Goal: Task Accomplishment & Management: Manage account settings

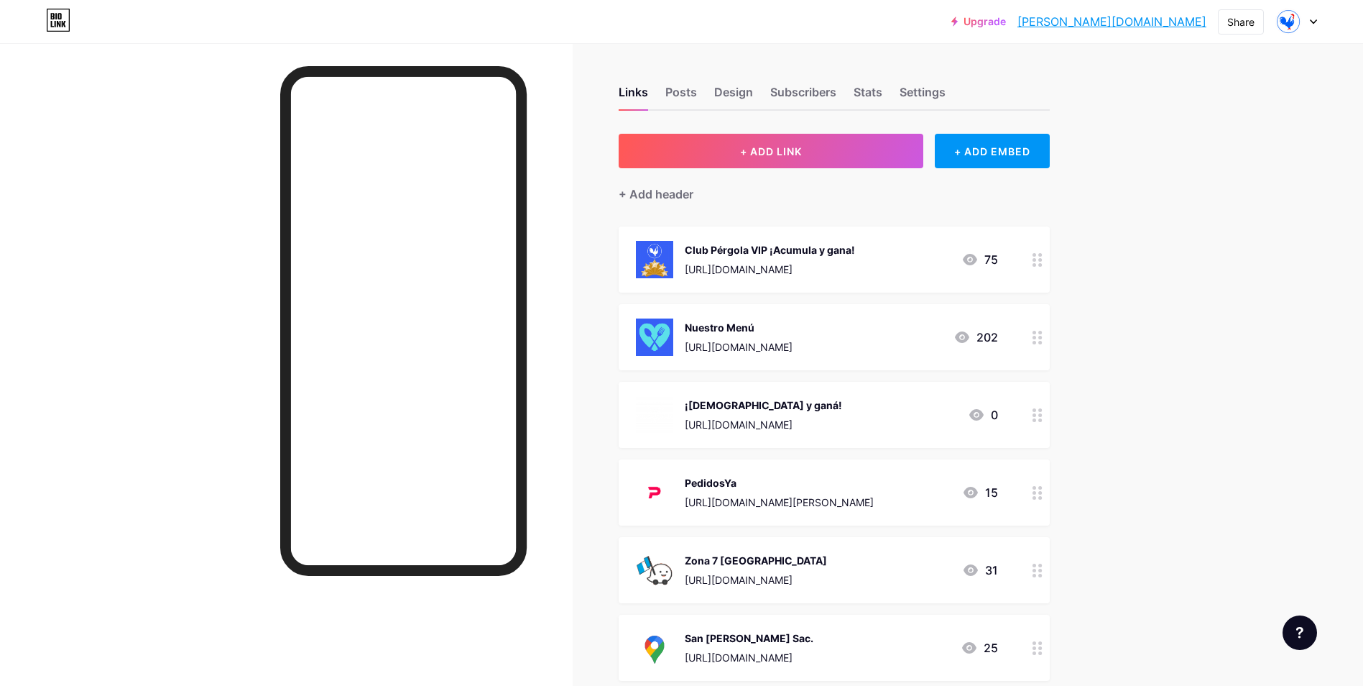
click at [1269, 323] on div "Upgrade [PERSON_NAME].bio.l... [PERSON_NAME][DOMAIN_NAME] Share Switch accounts…" at bounding box center [681, 657] width 1363 height 1314
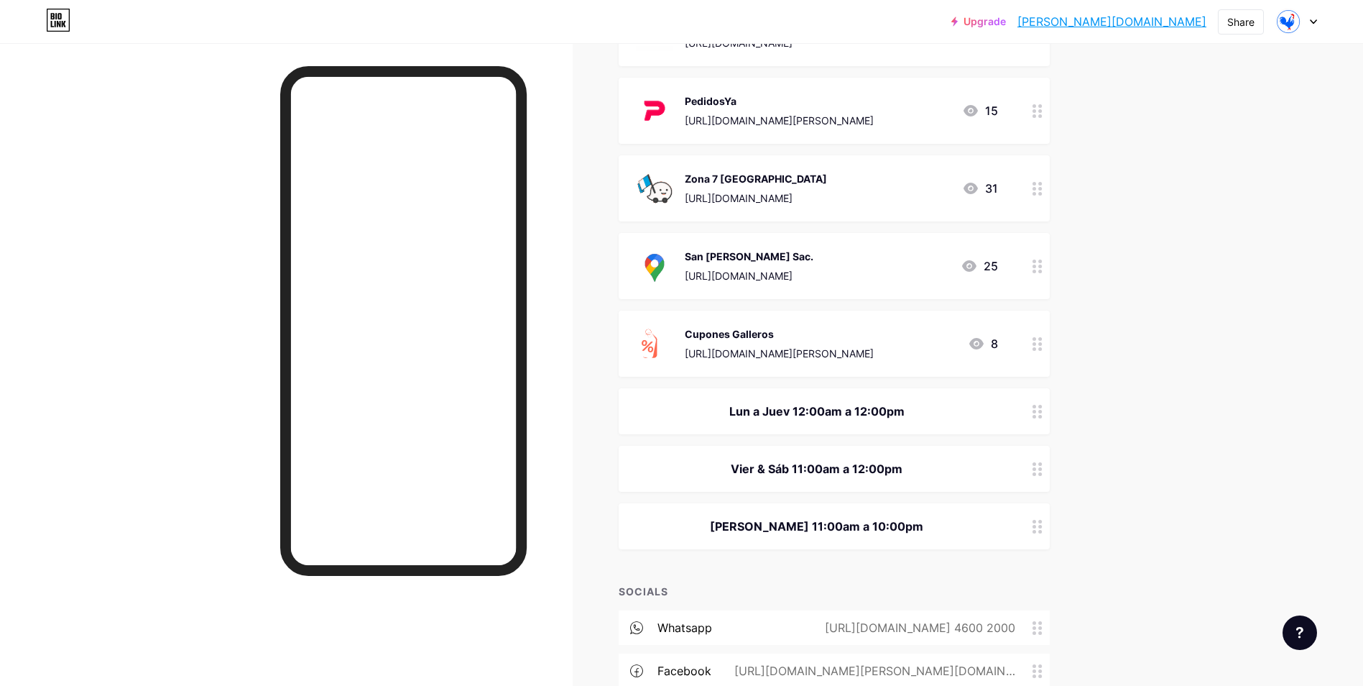
scroll to position [382, 0]
click at [813, 269] on div "[URL][DOMAIN_NAME]" at bounding box center [749, 274] width 129 height 15
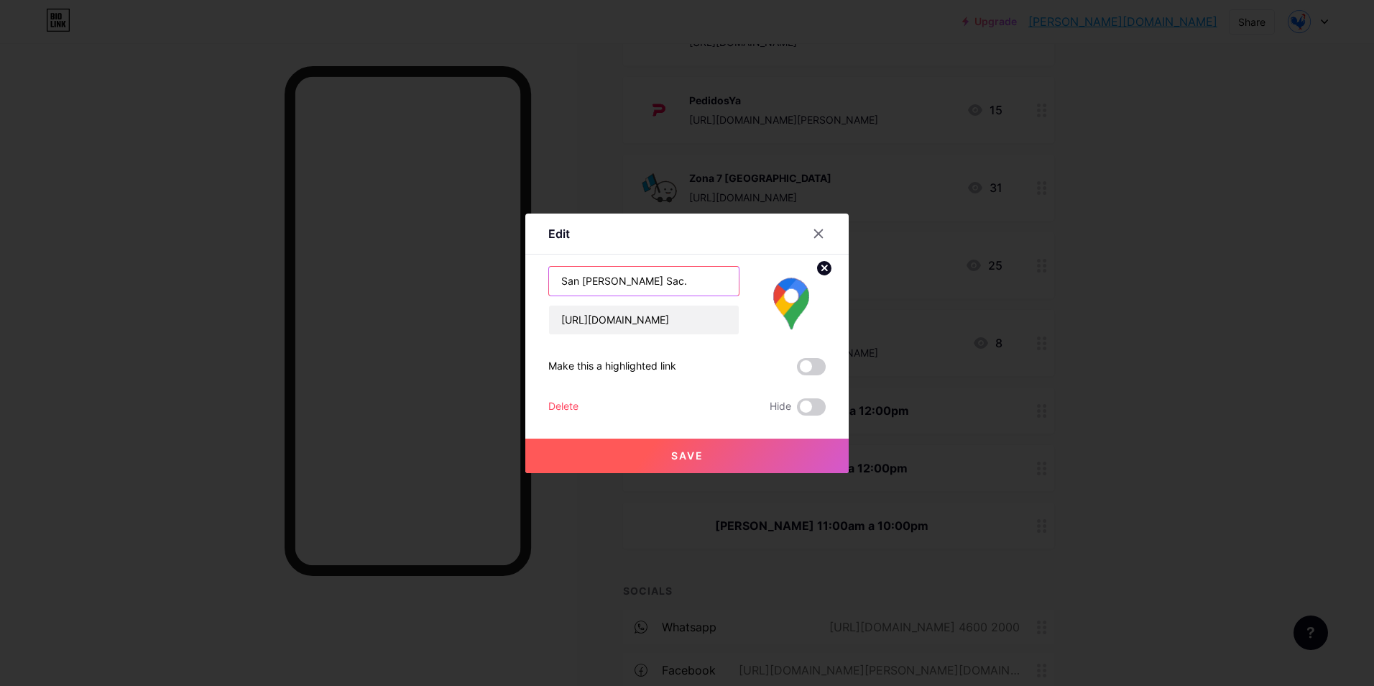
click at [558, 278] on input "San [PERSON_NAME] Sac." at bounding box center [644, 281] width 190 height 29
type input "Plaza Juyù [GEOGRAPHIC_DATA][PERSON_NAME]."
click at [673, 442] on button "Save" at bounding box center [686, 455] width 323 height 34
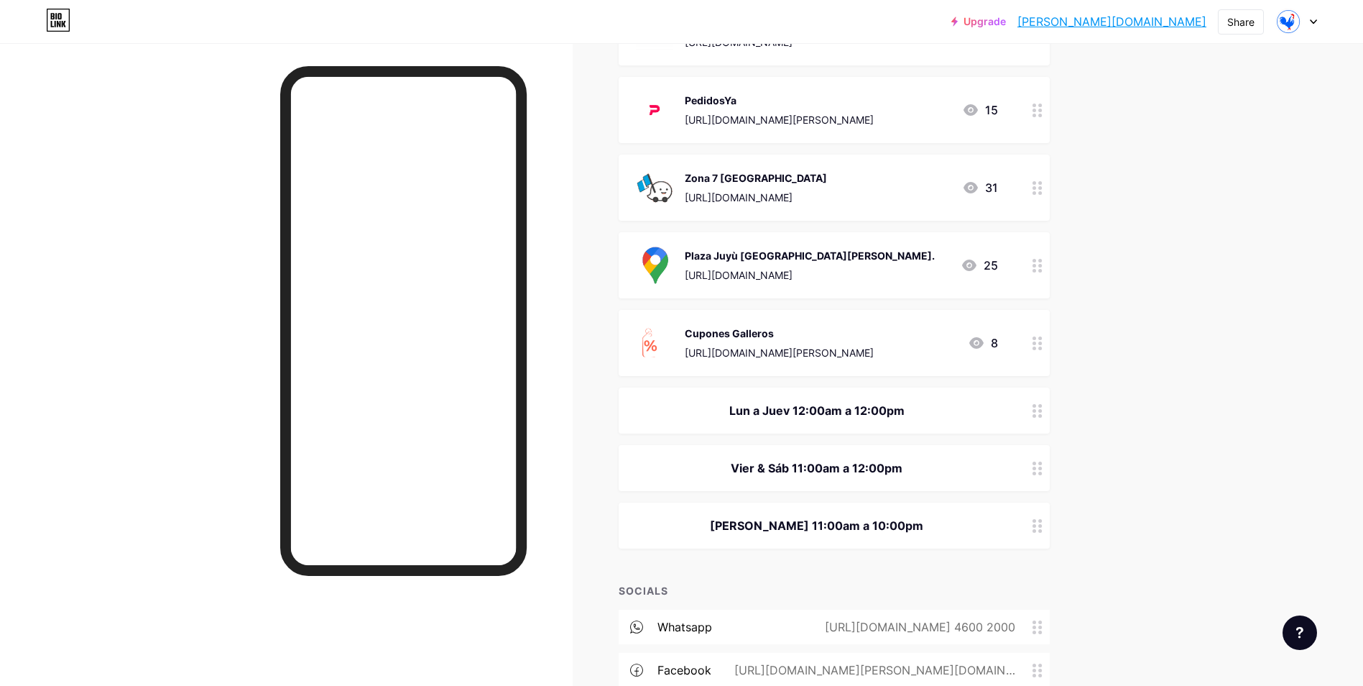
click at [825, 271] on div "[URL][DOMAIN_NAME]" at bounding box center [810, 274] width 250 height 15
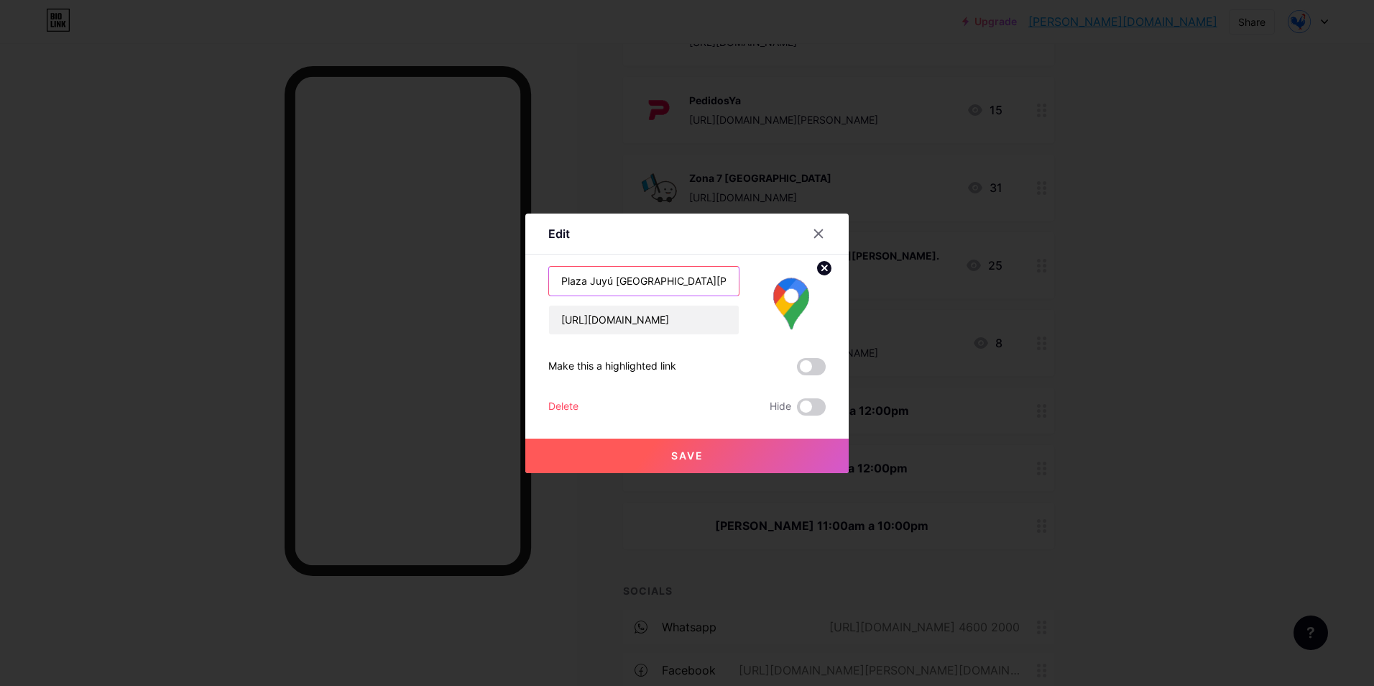
click at [617, 280] on input "Plaza Juyú [GEOGRAPHIC_DATA][PERSON_NAME]." at bounding box center [644, 281] width 190 height 29
type input "Plaza Juyú - [GEOGRAPHIC_DATA][PERSON_NAME]."
click at [702, 458] on span "Save" at bounding box center [687, 455] width 32 height 12
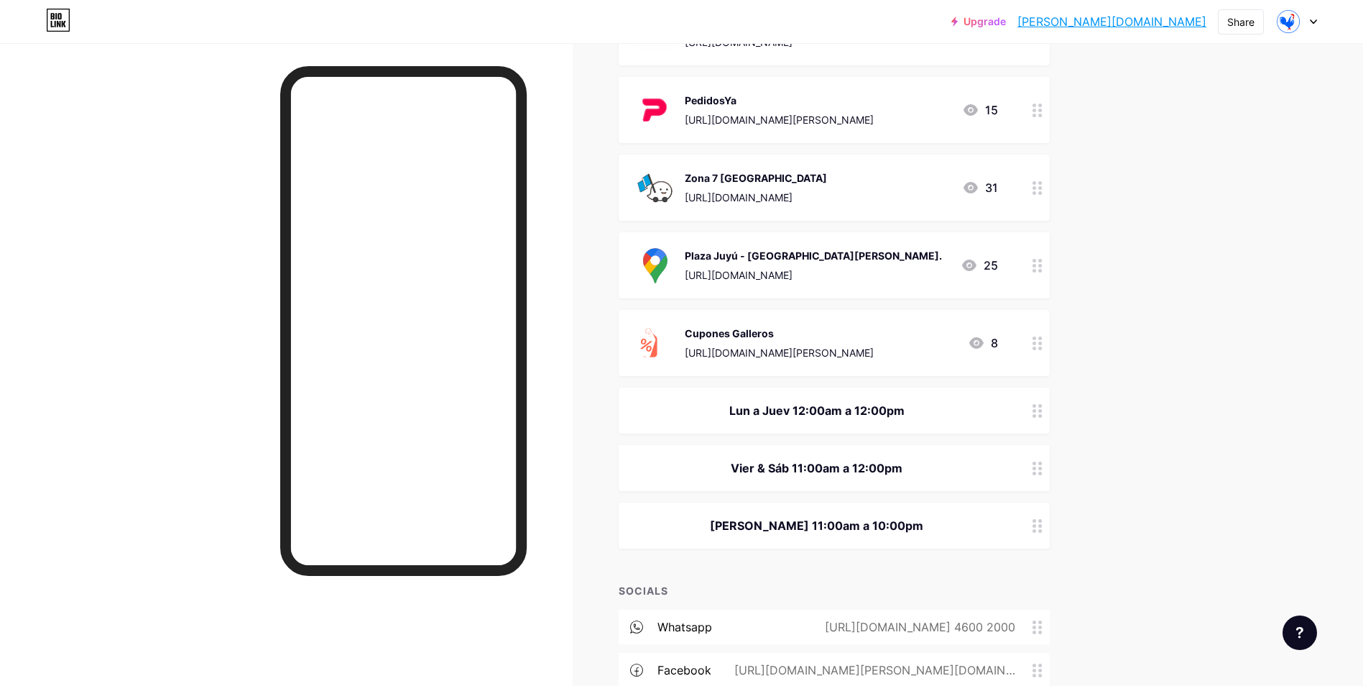
click at [824, 198] on div "[URL][DOMAIN_NAME]" at bounding box center [756, 197] width 142 height 15
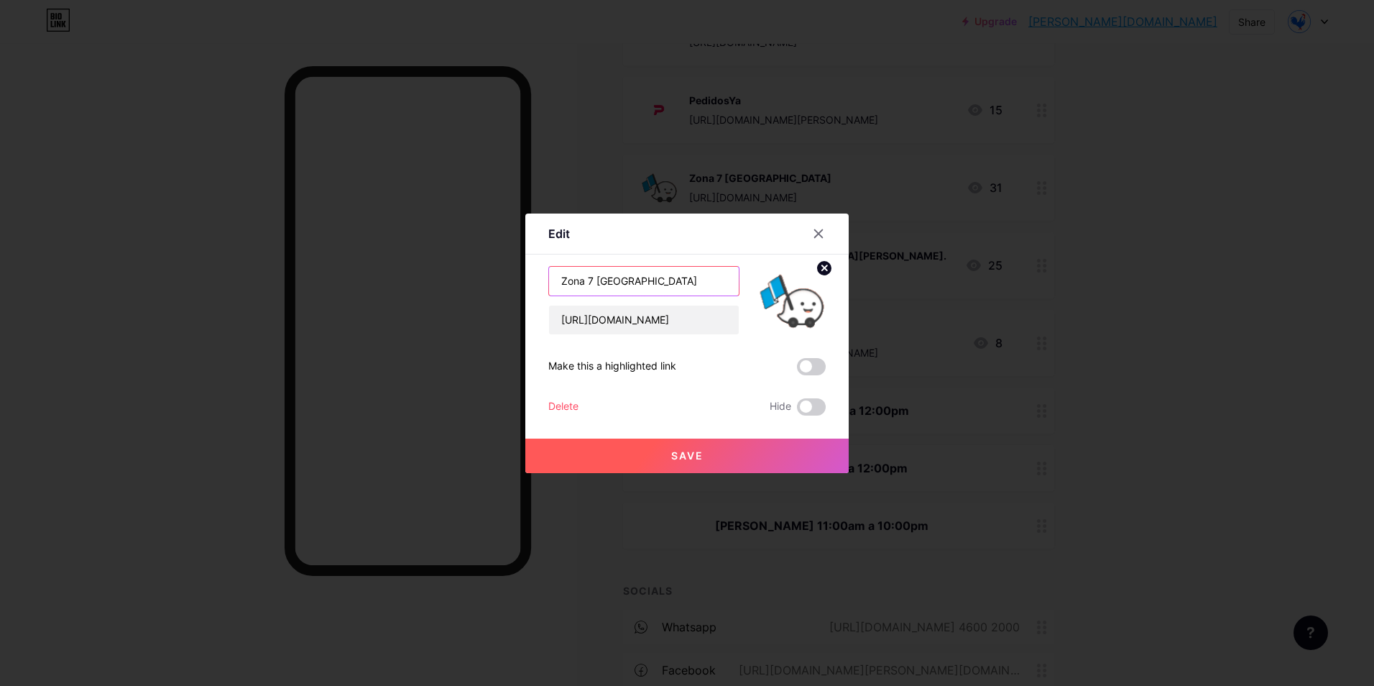
click at [596, 279] on input "Zona 7 [GEOGRAPHIC_DATA]" at bounding box center [644, 281] width 190 height 29
type input "Zona 7 - [GEOGRAPHIC_DATA]"
click at [674, 441] on button "Save" at bounding box center [686, 455] width 323 height 34
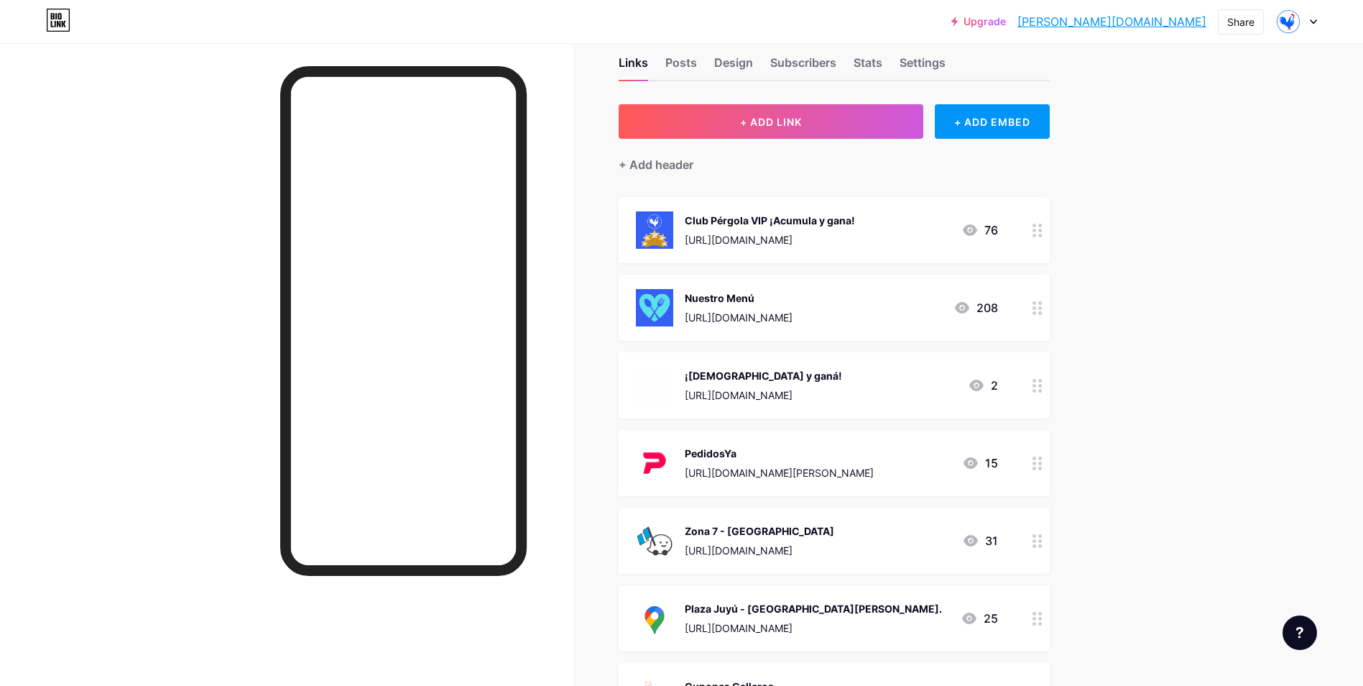
scroll to position [0, 0]
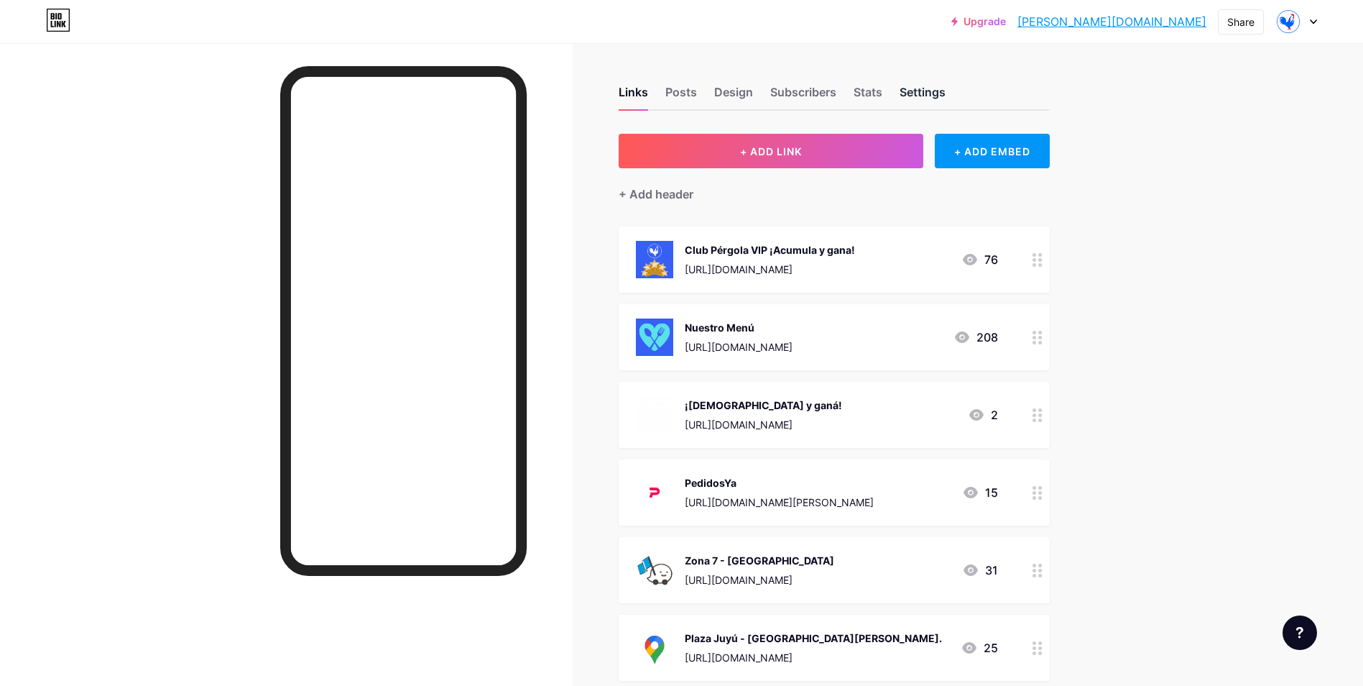
click at [935, 103] on div "Settings" at bounding box center [923, 96] width 46 height 26
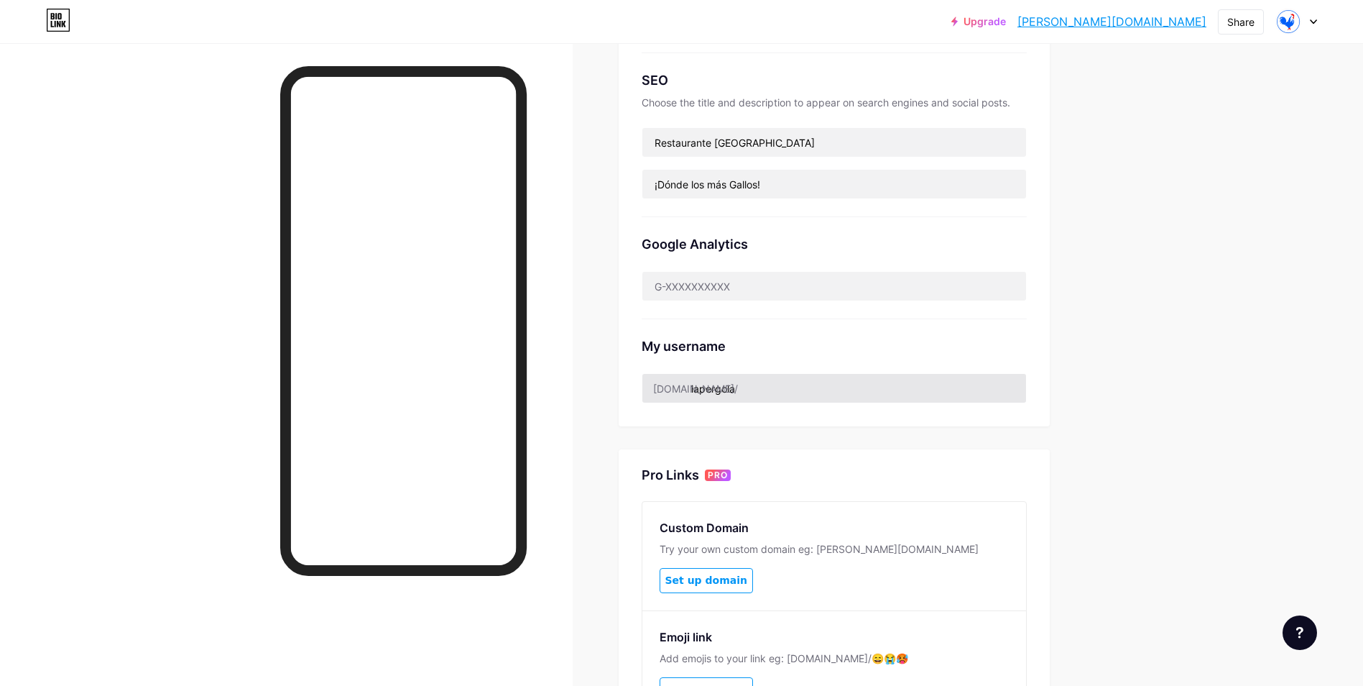
scroll to position [449, 0]
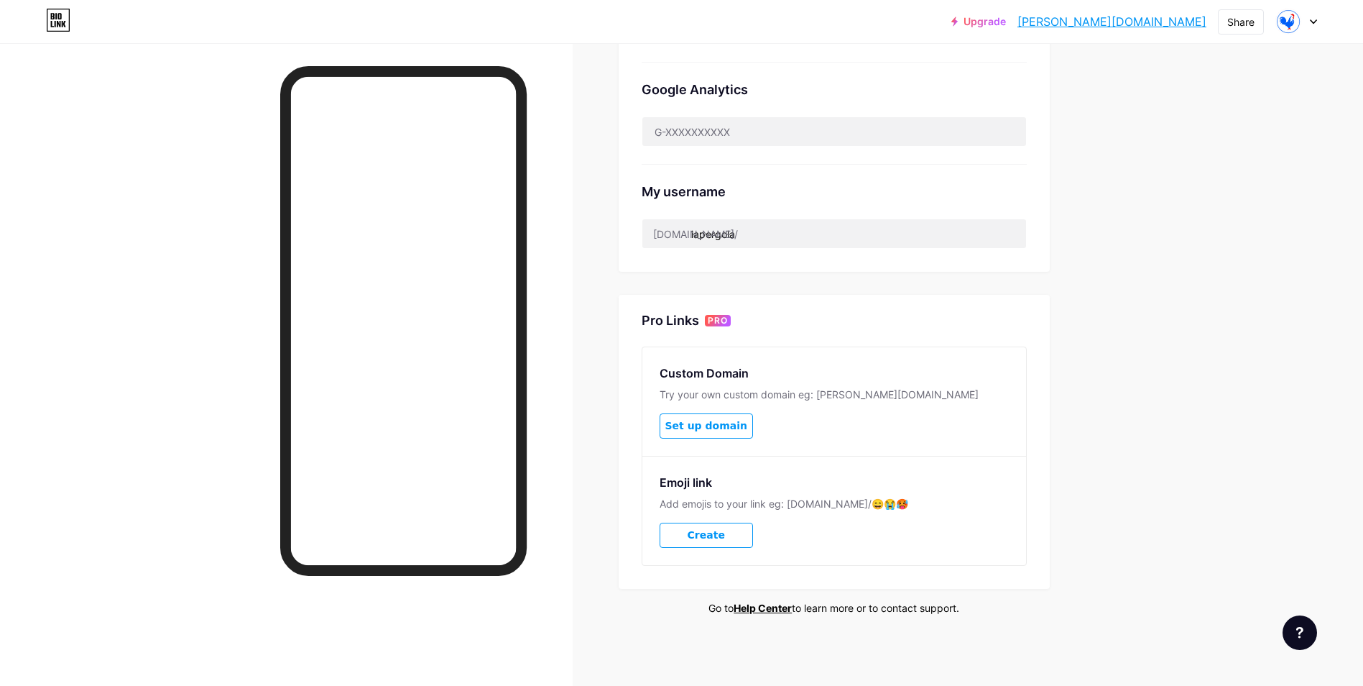
click at [723, 425] on span "Set up domain" at bounding box center [706, 426] width 82 height 12
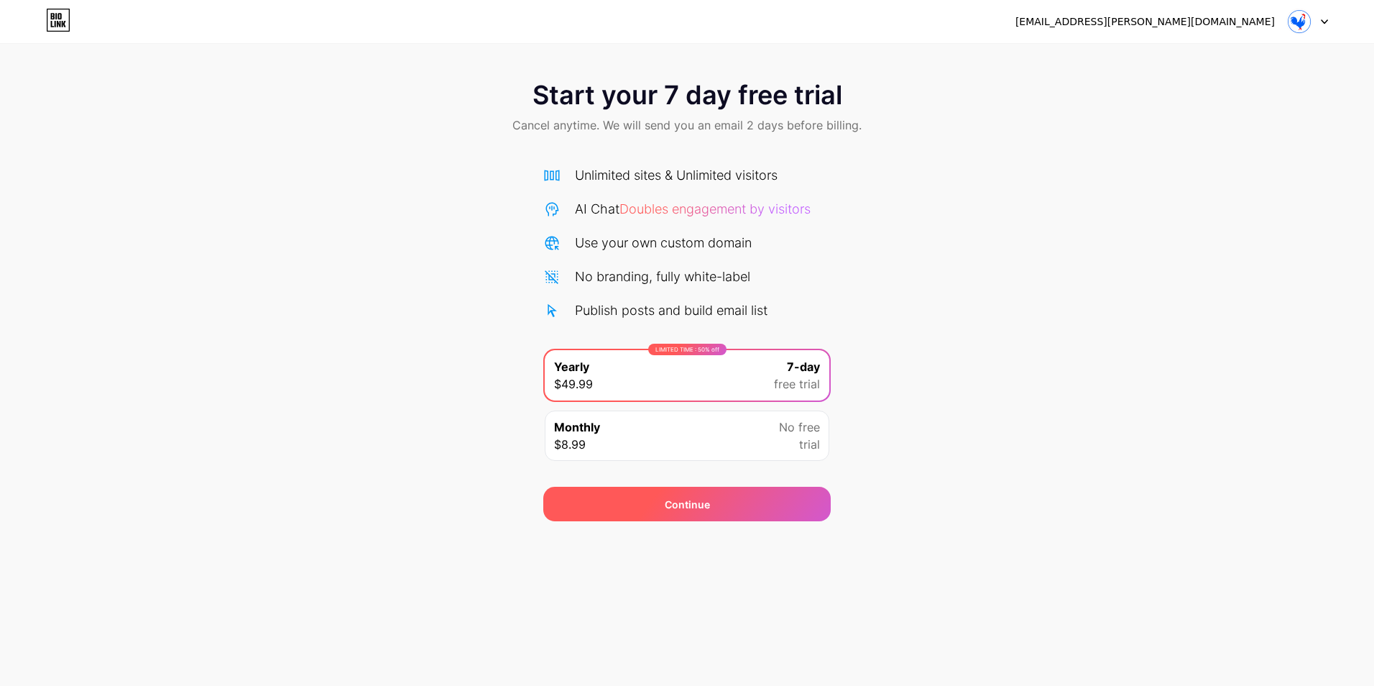
click at [713, 498] on div "Continue" at bounding box center [686, 503] width 287 height 34
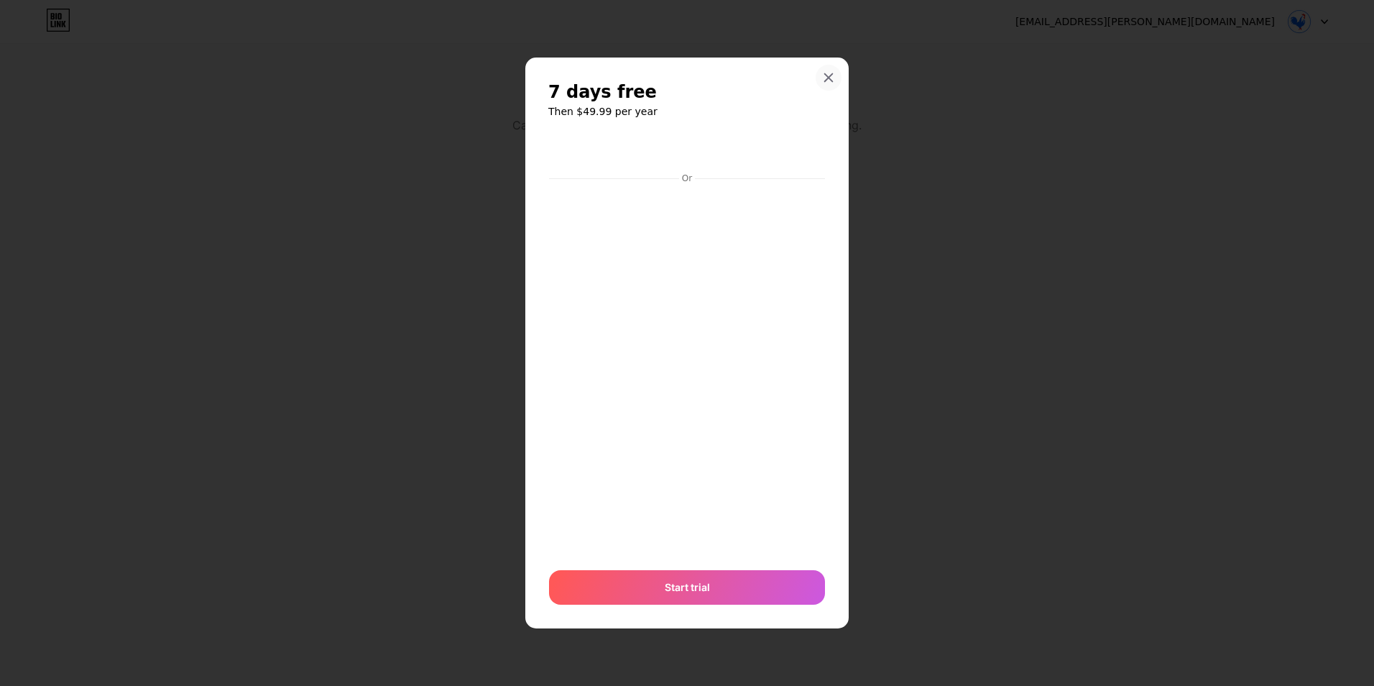
click at [830, 79] on icon at bounding box center [829, 78] width 8 height 8
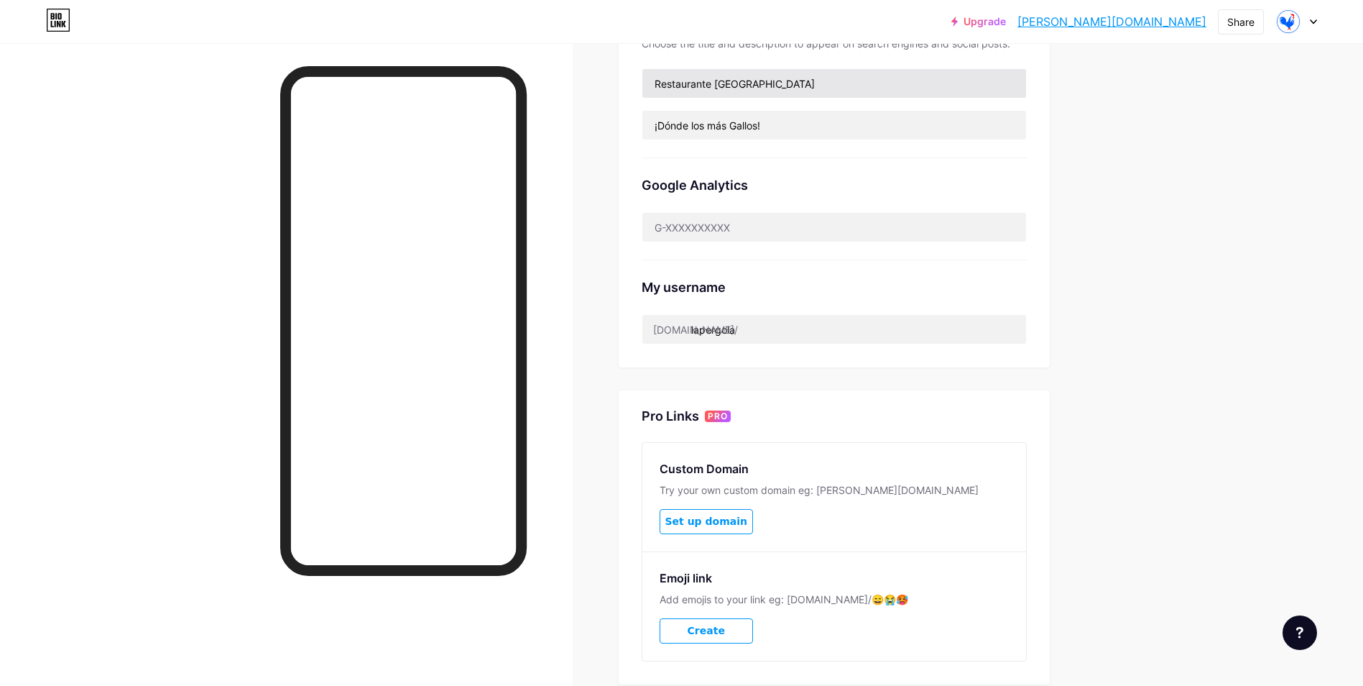
scroll to position [449, 0]
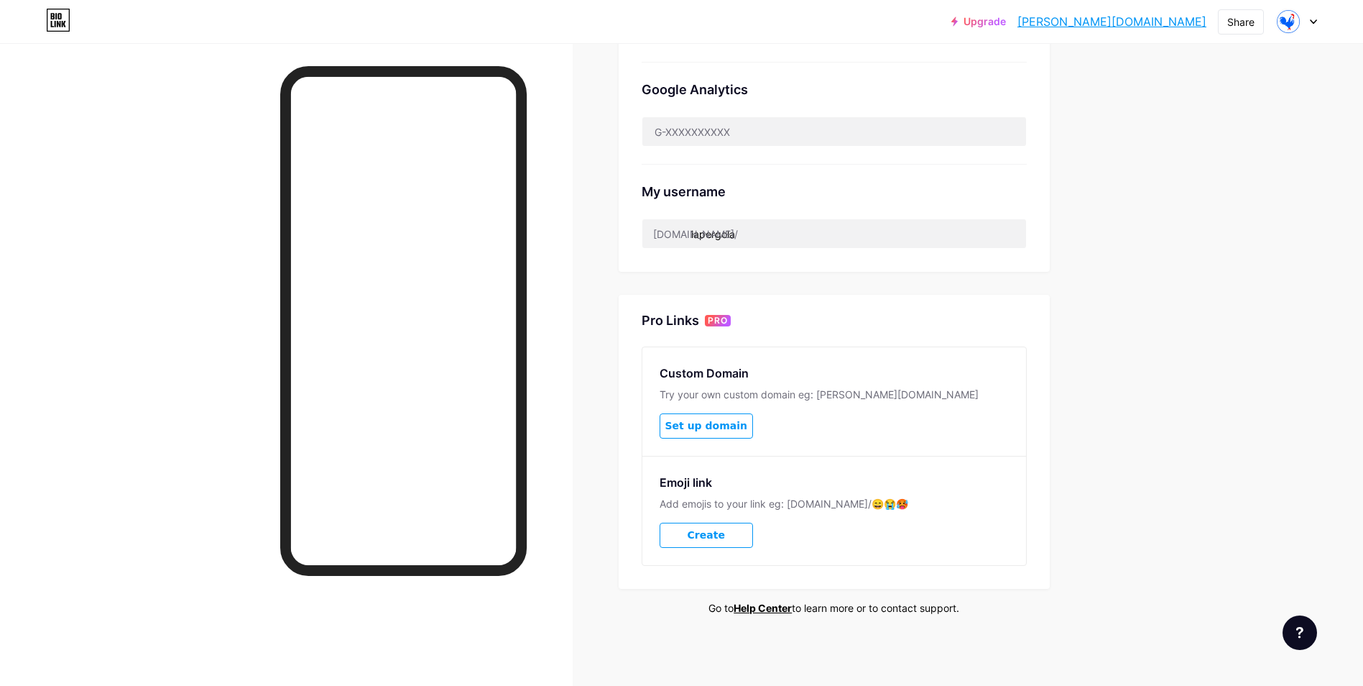
click at [734, 428] on span "Set up domain" at bounding box center [706, 426] width 82 height 12
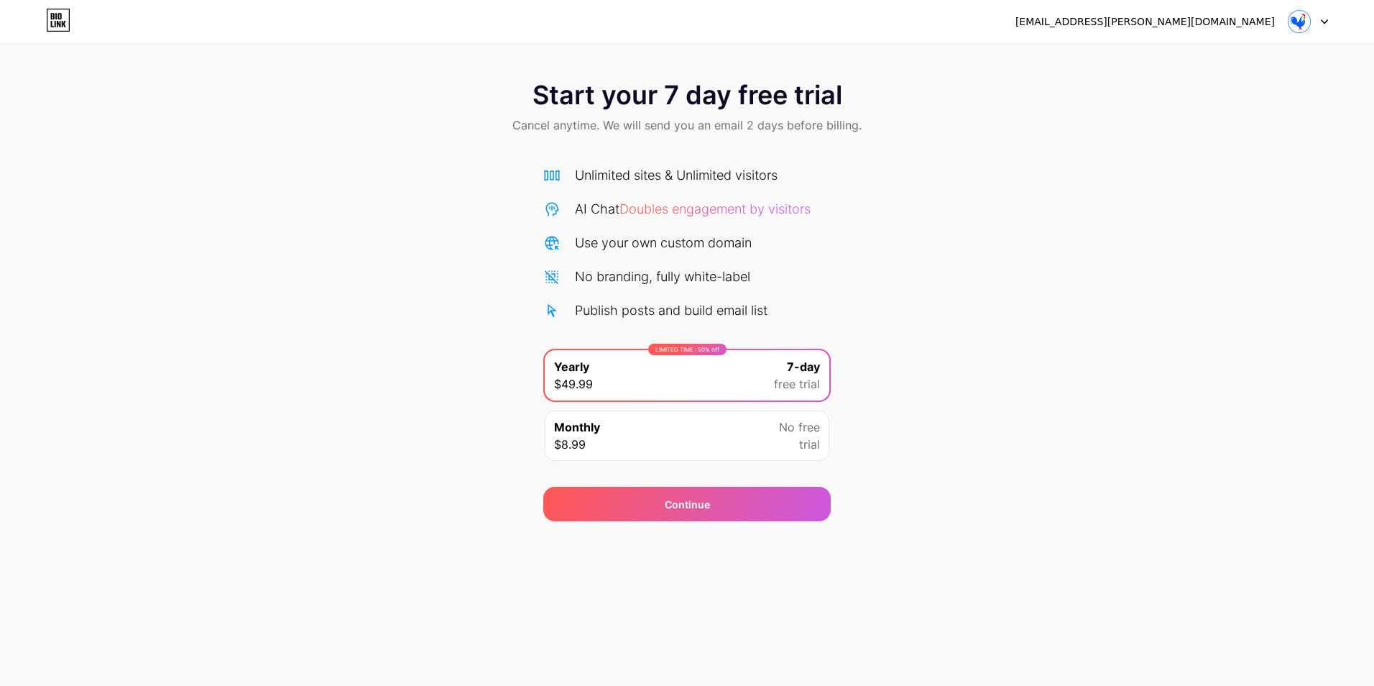
click at [747, 439] on div "Monthly $8.99 No free trial" at bounding box center [687, 435] width 285 height 50
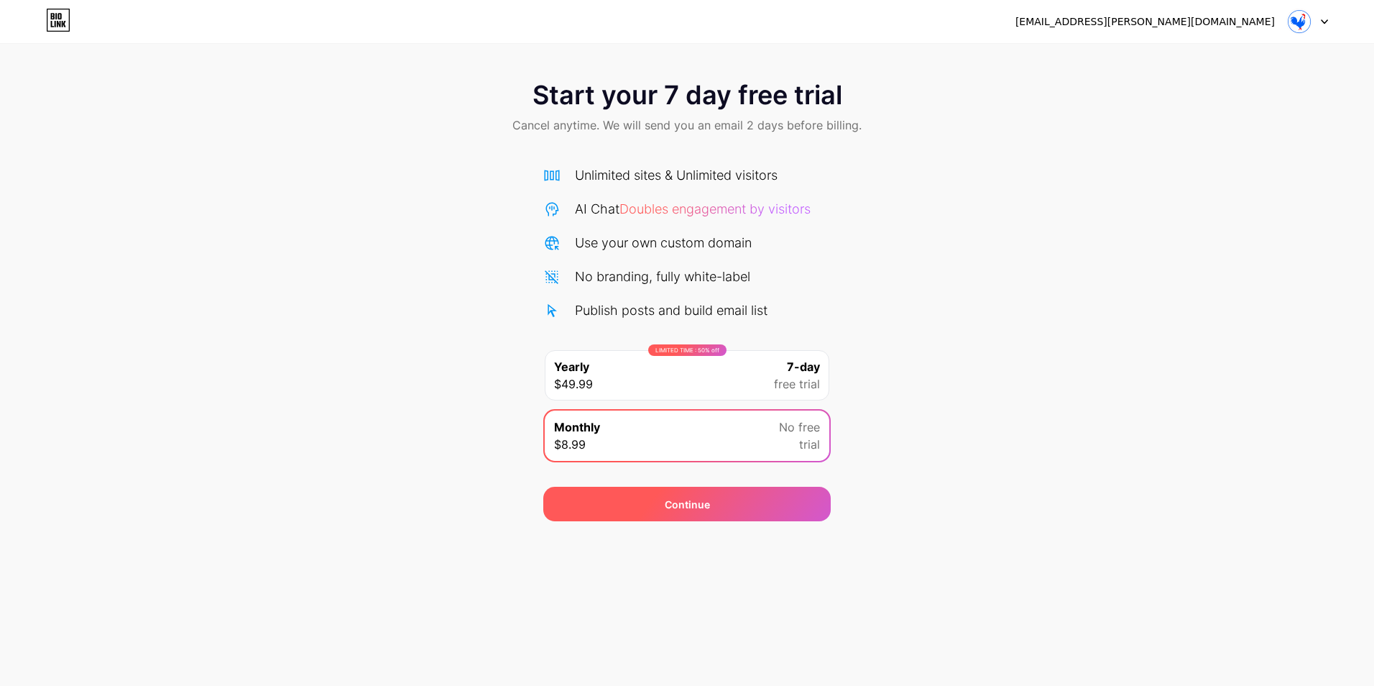
click at [688, 503] on div "Continue" at bounding box center [687, 504] width 45 height 15
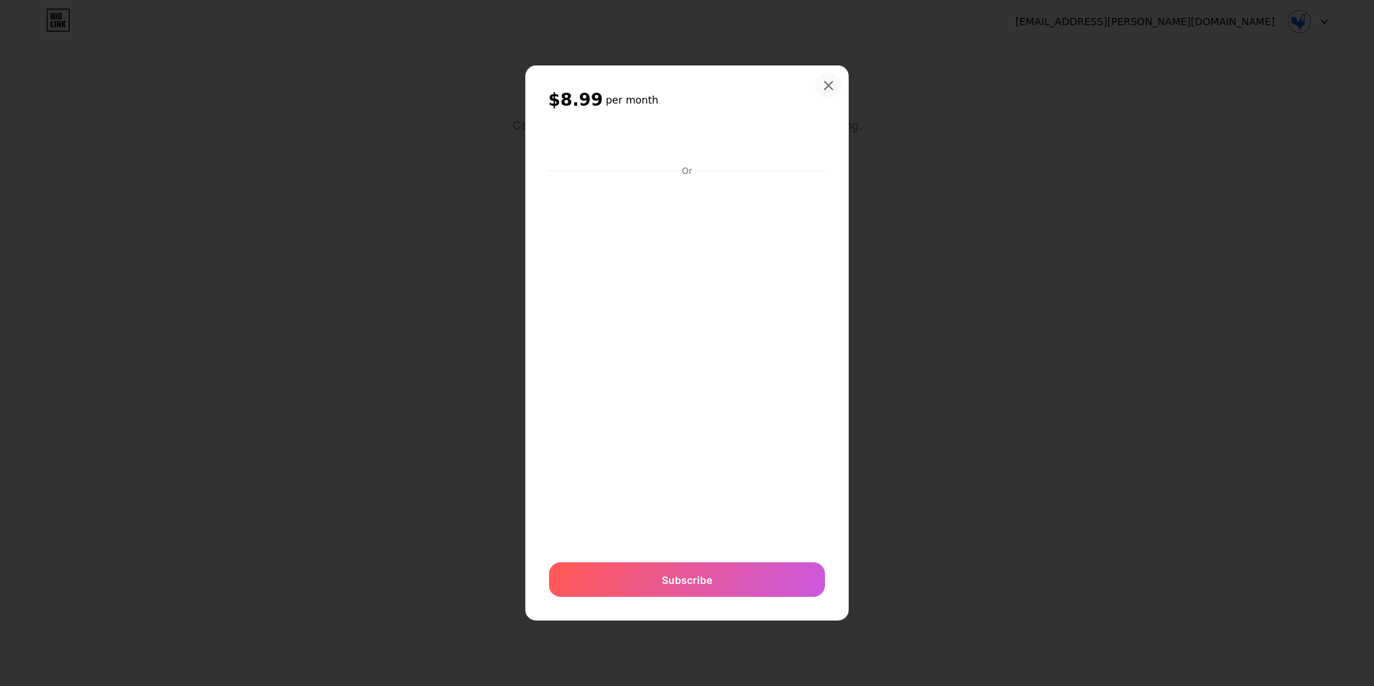
click at [822, 89] on div at bounding box center [829, 86] width 26 height 26
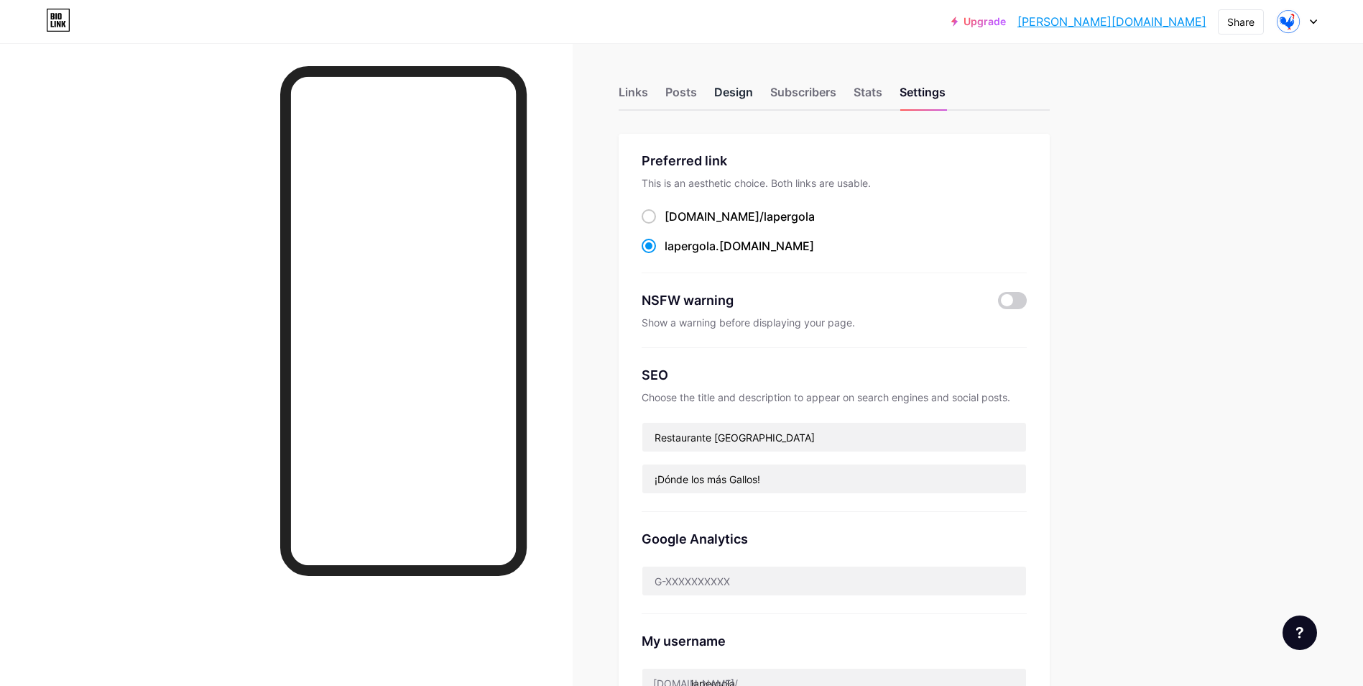
click at [745, 91] on div "Design" at bounding box center [733, 96] width 39 height 26
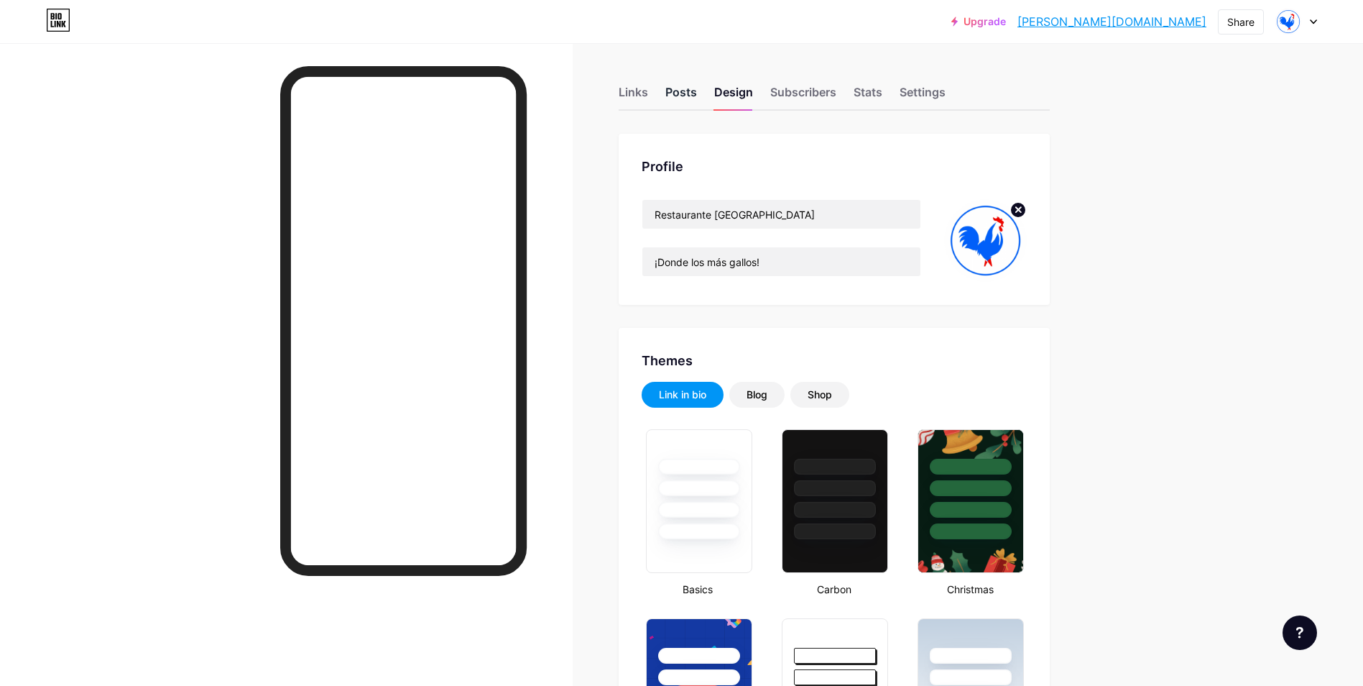
type input "#000000"
type input "#ffffff"
click at [683, 101] on div "Posts" at bounding box center [681, 96] width 32 height 26
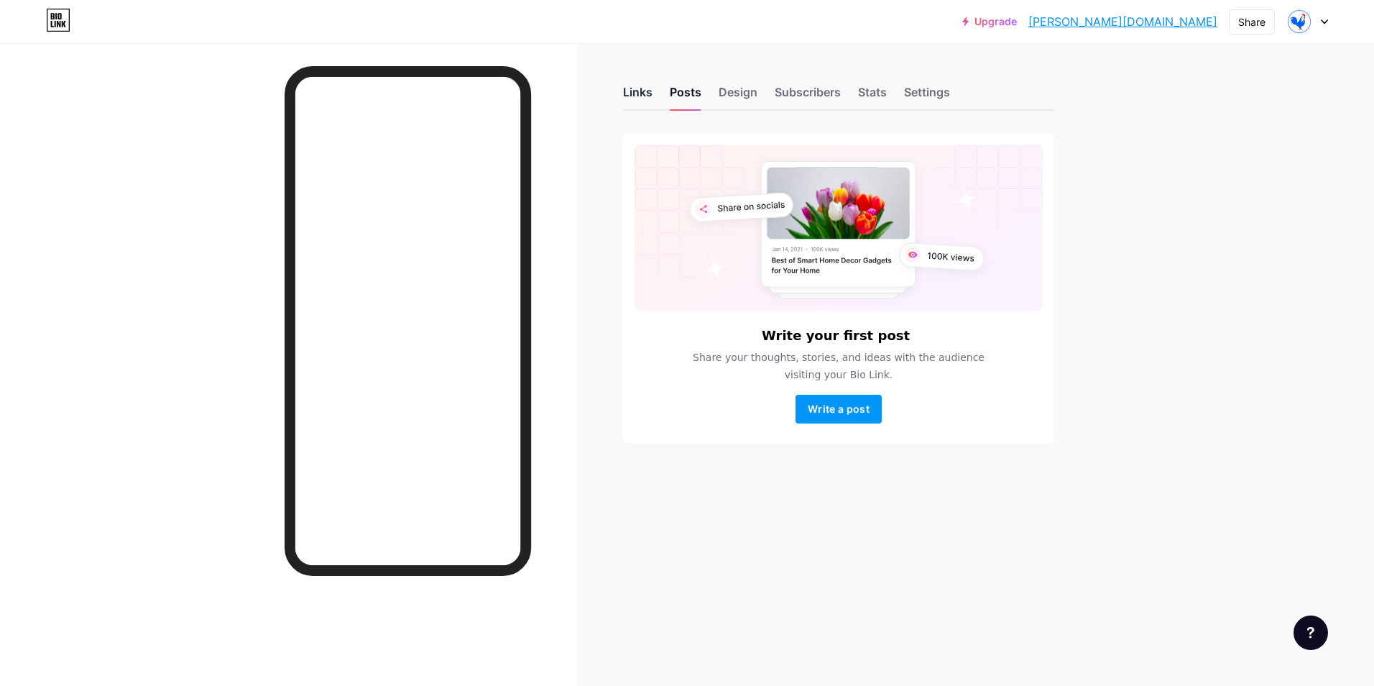
click at [628, 92] on div "Links" at bounding box center [637, 96] width 29 height 26
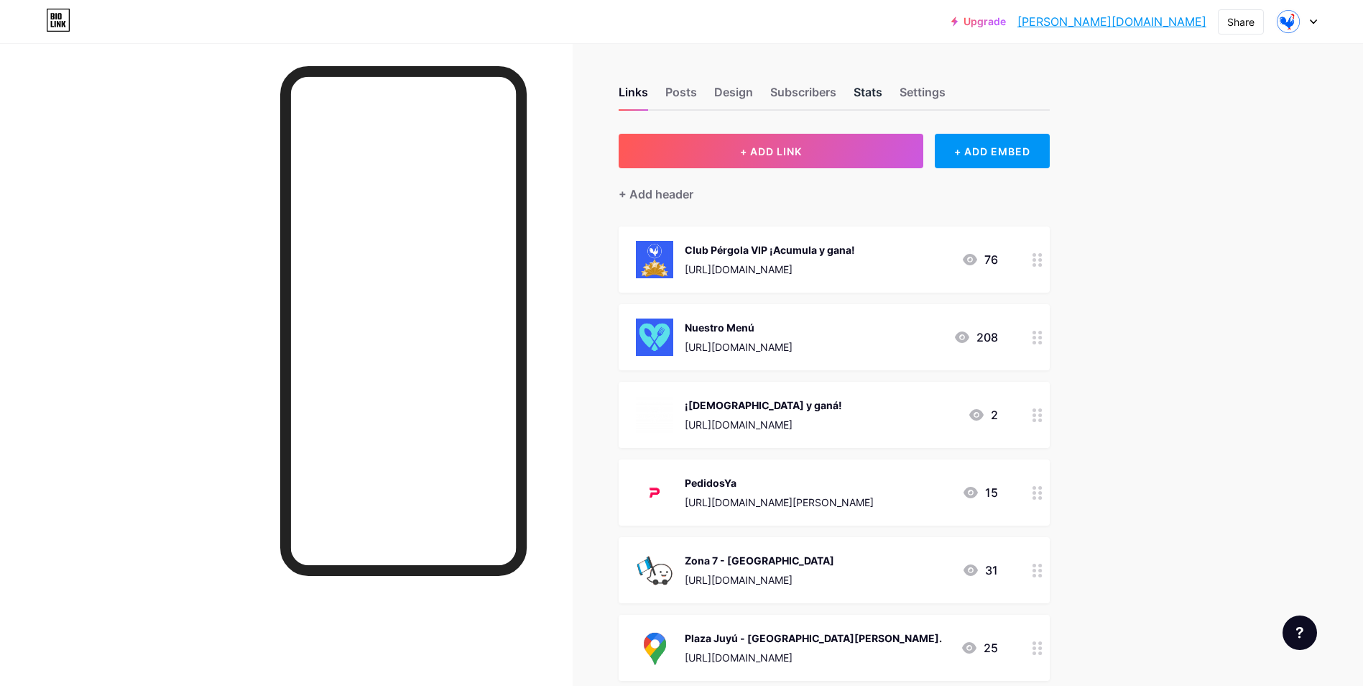
click at [877, 93] on div "Stats" at bounding box center [868, 96] width 29 height 26
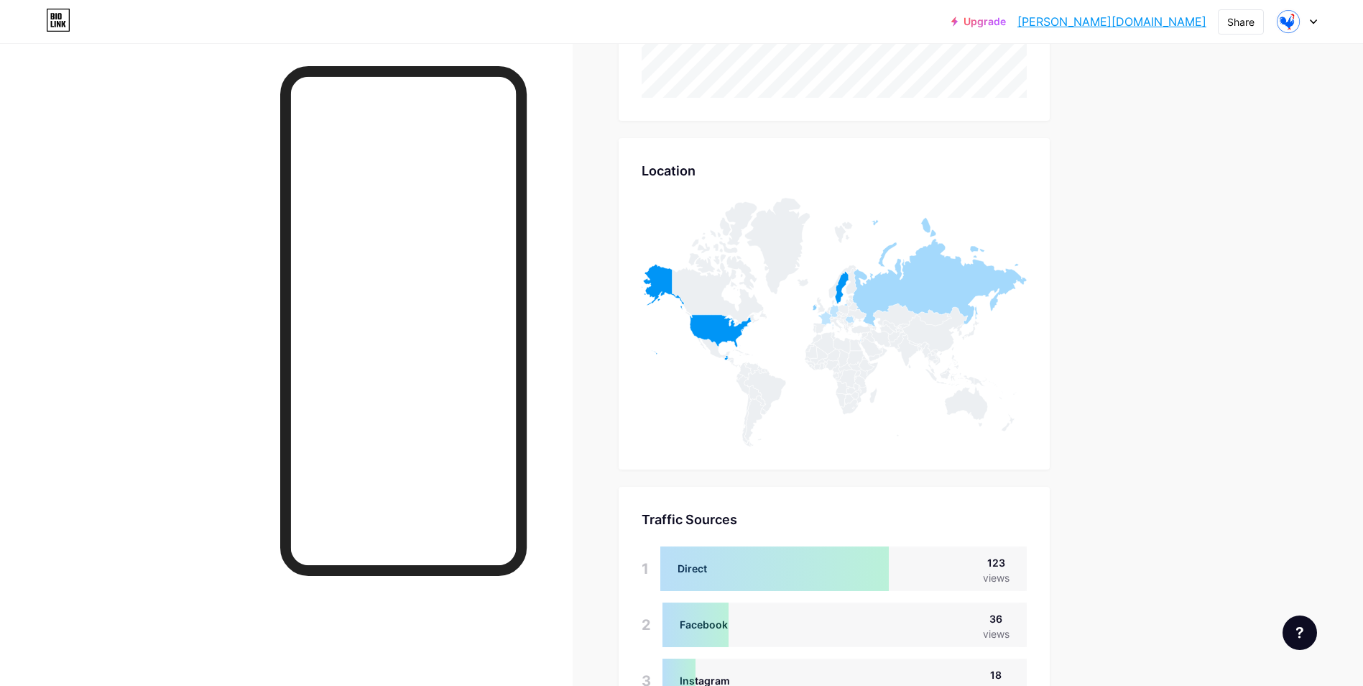
scroll to position [997, 0]
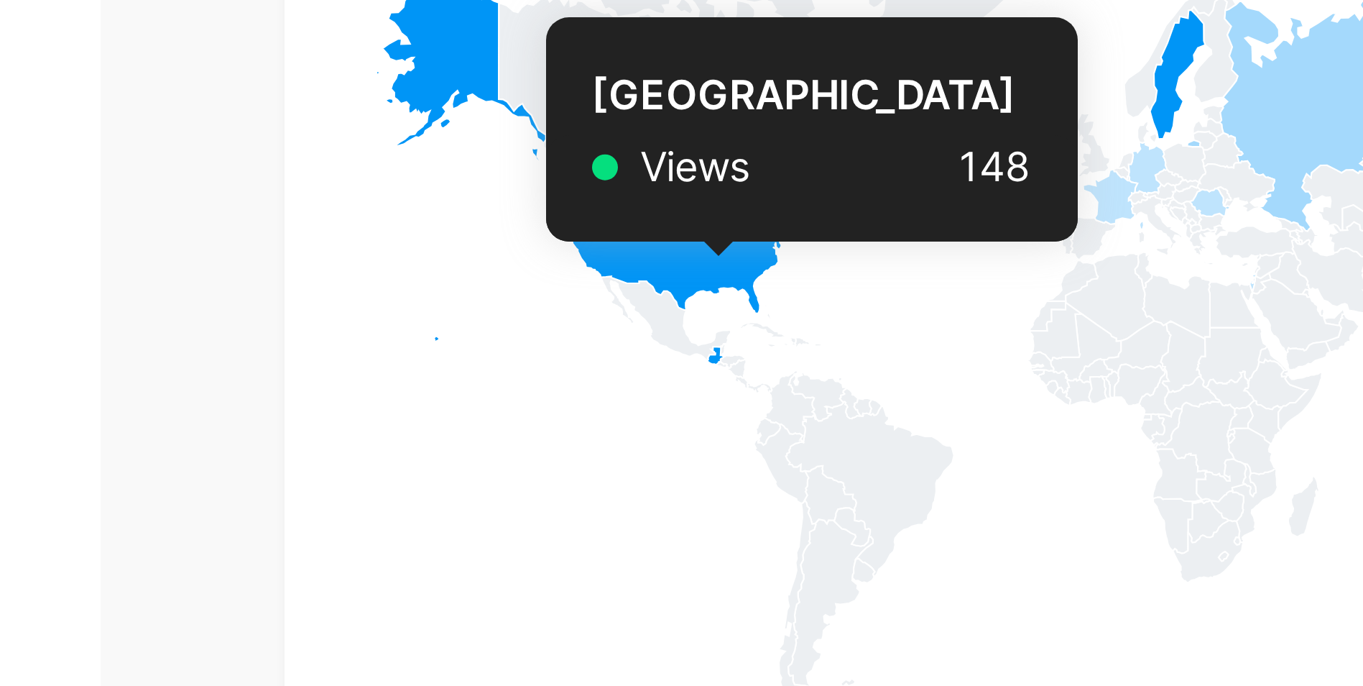
click at [729, 358] on icon at bounding box center [726, 357] width 4 height 4
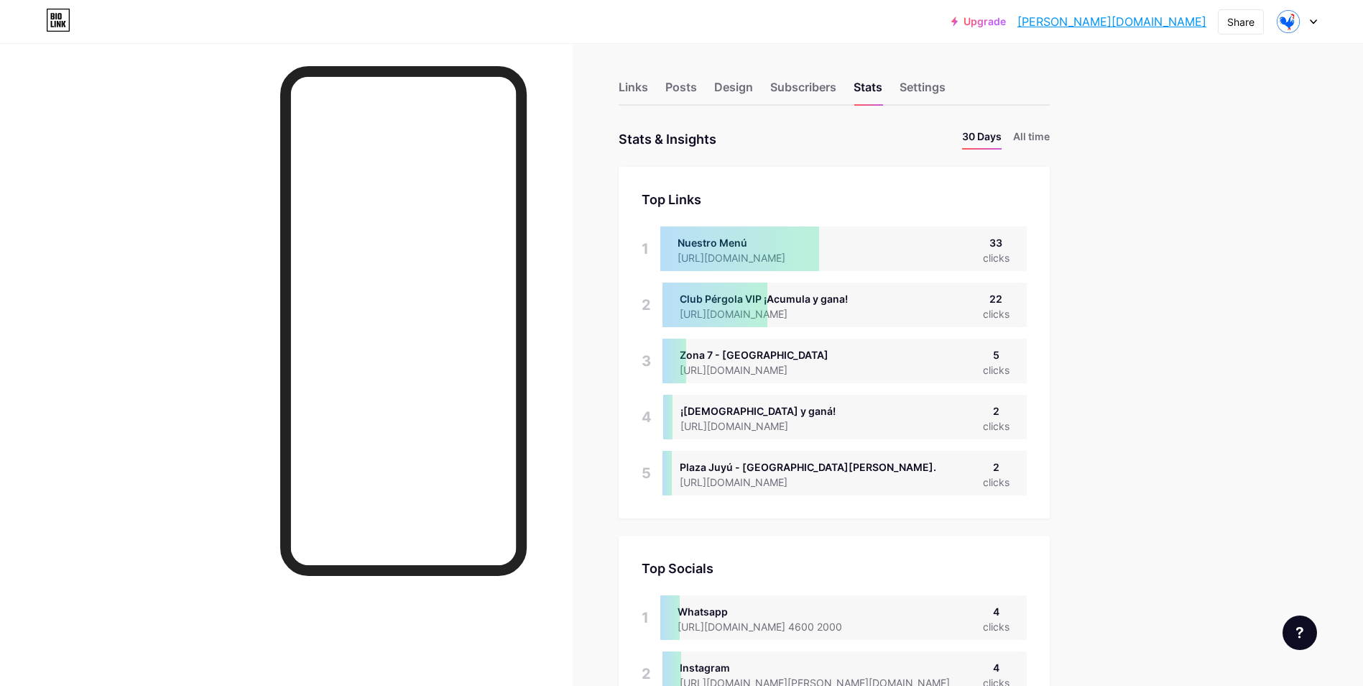
scroll to position [0, 0]
